Goal: Navigation & Orientation: Find specific page/section

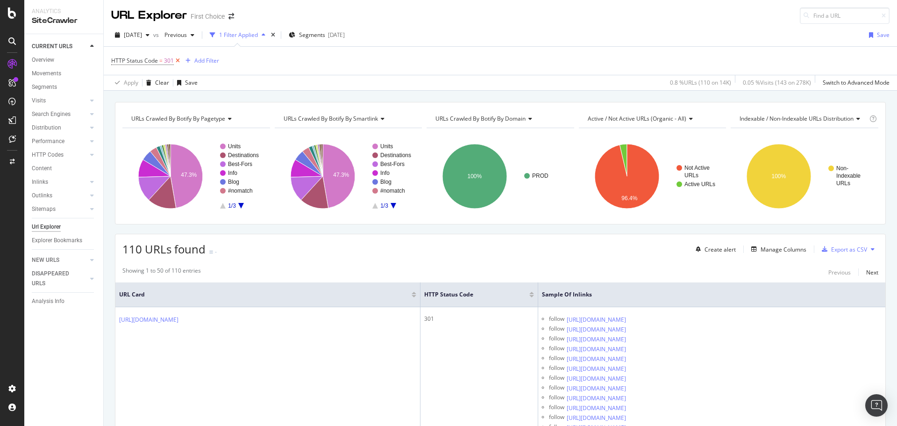
click at [175, 62] on icon at bounding box center [178, 60] width 8 height 9
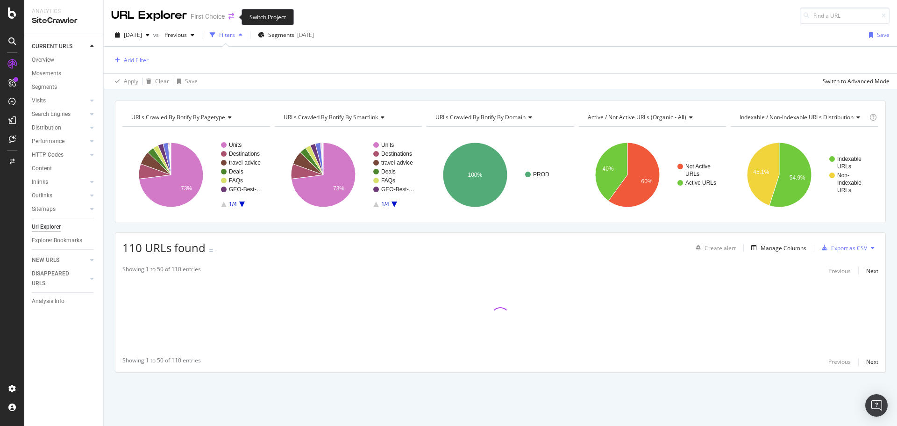
click at [230, 19] on icon "arrow-right-arrow-left" at bounding box center [231, 16] width 6 height 7
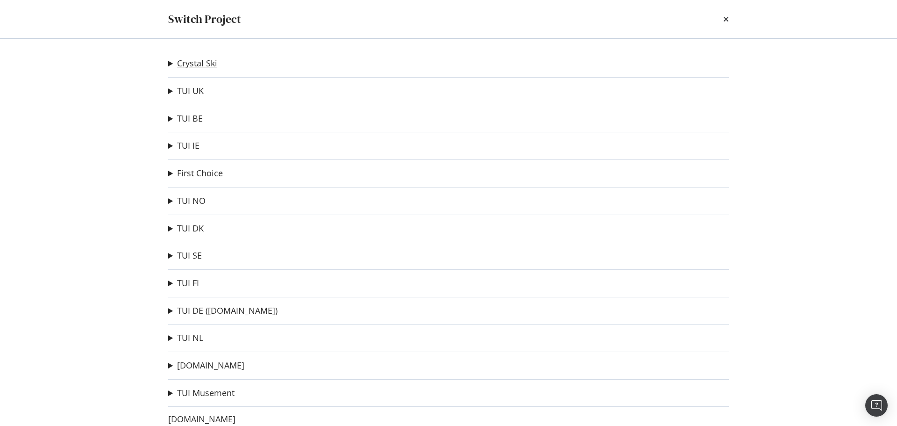
click at [206, 64] on link "Crystal Ski" at bounding box center [197, 63] width 40 height 10
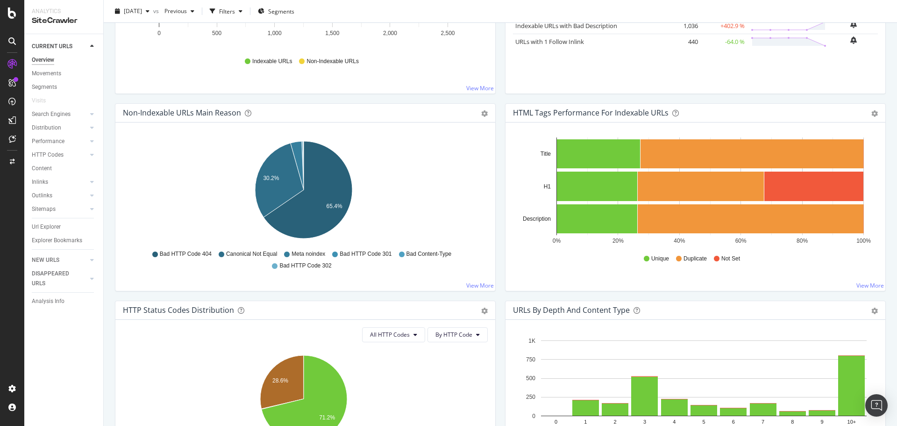
scroll to position [327, 0]
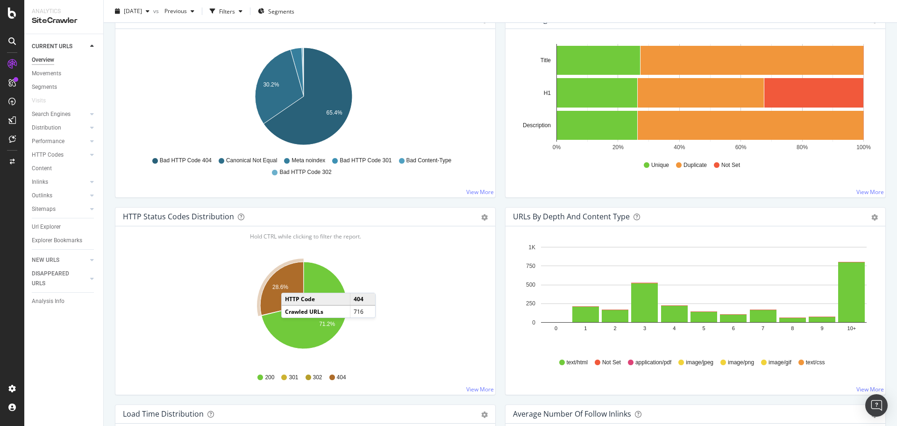
click at [291, 283] on icon "A chart." at bounding box center [281, 288] width 43 height 53
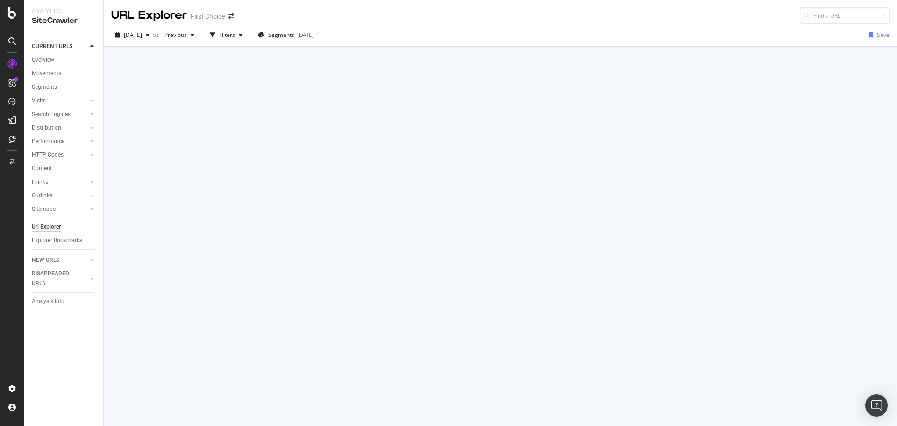
click at [234, 21] on div "URL Explorer First Choice" at bounding box center [177, 15] width 132 height 16
